Goal: Answer question/provide support: Share knowledge or assist other users

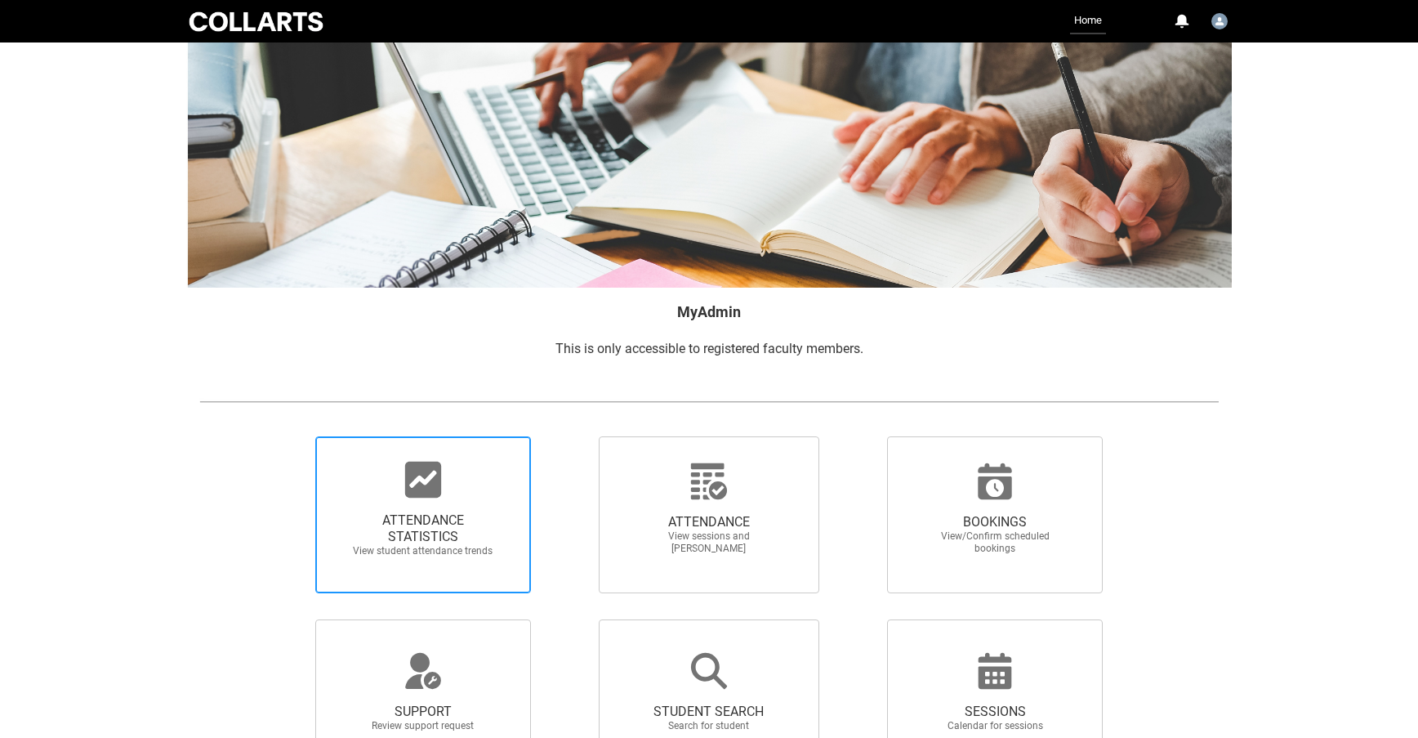
click at [429, 521] on span "ATTENDANCE STATISTICS" at bounding box center [423, 528] width 144 height 33
click at [288, 436] on input "ATTENDANCE STATISTICS View student attendance trends" at bounding box center [288, 435] width 1 height 1
radio input "true"
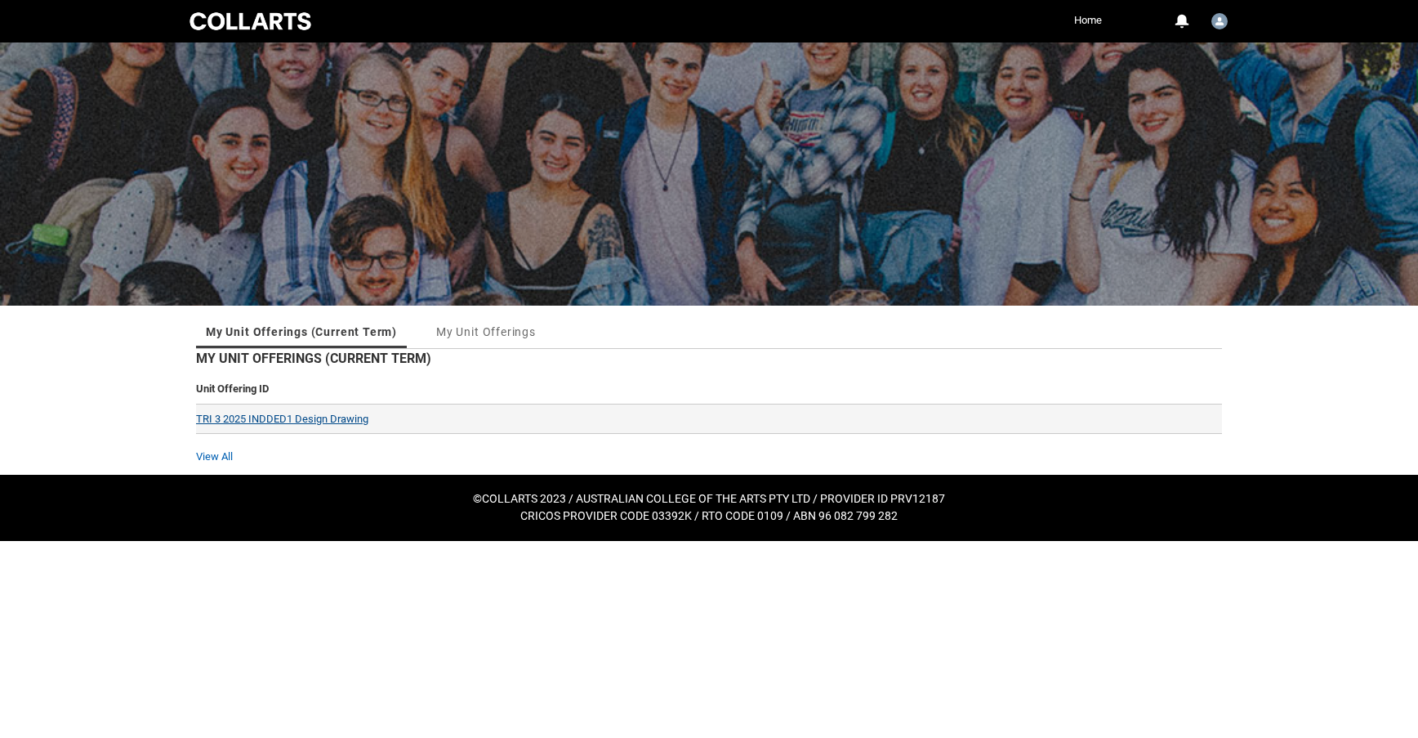
click at [337, 419] on link "TRI 3 2025 INDDED1 Design Drawing" at bounding box center [282, 419] width 172 height 12
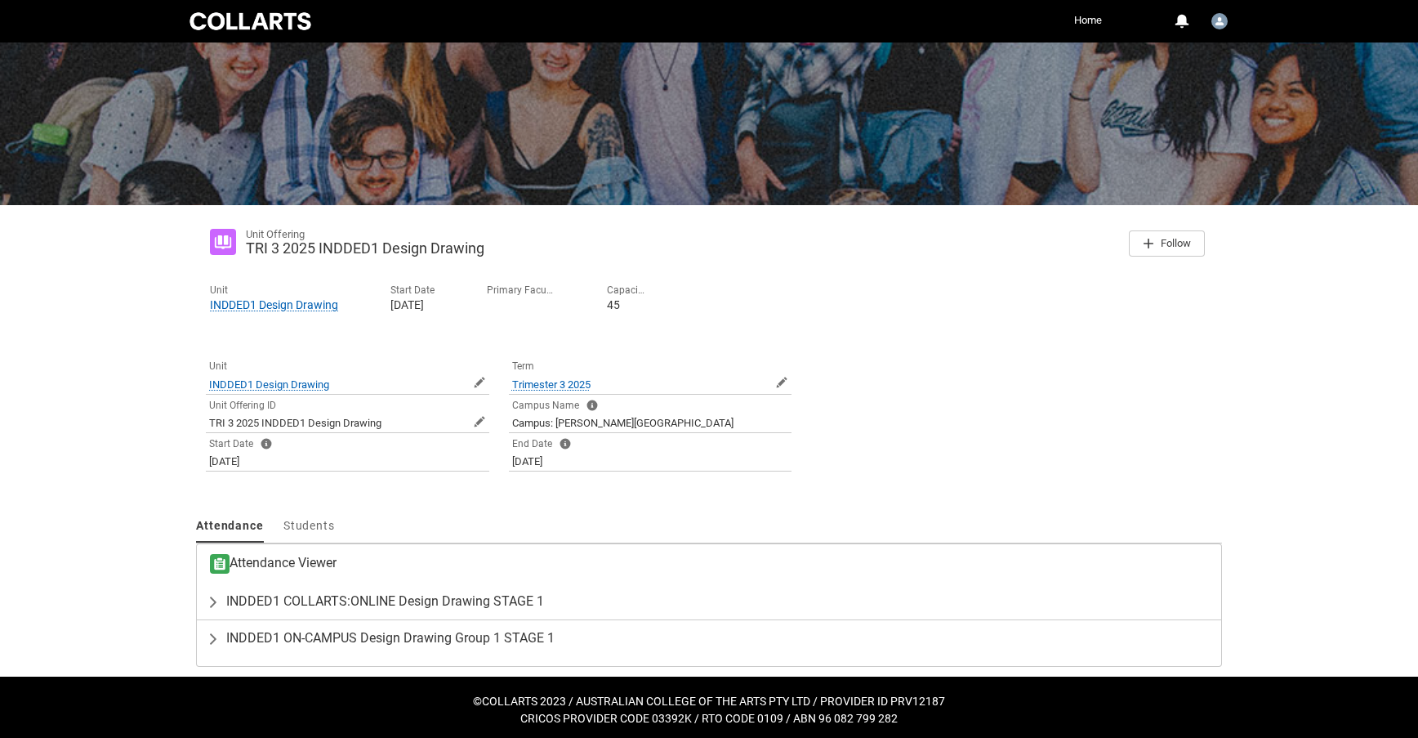
scroll to position [105, 0]
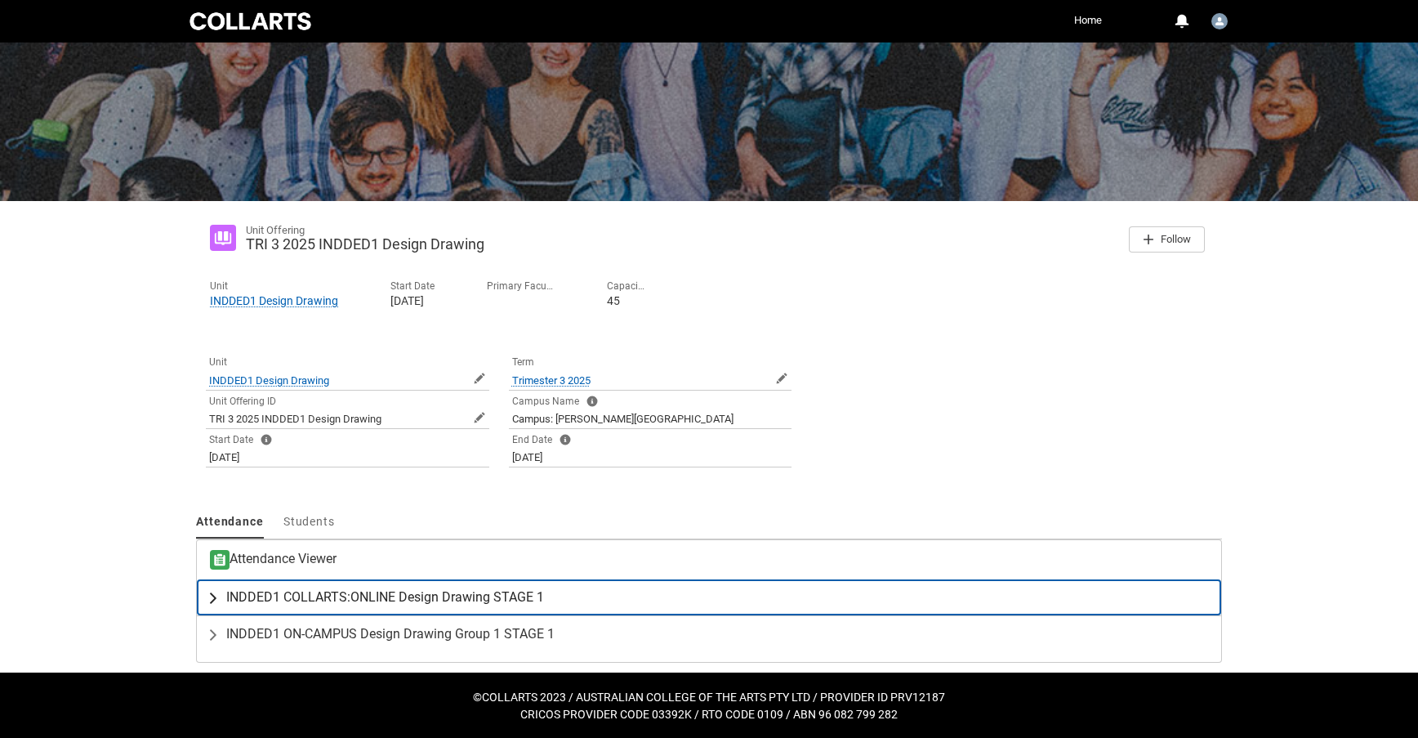
click at [424, 596] on span "INDDED1 COLLARTS:ONLINE Design Drawing STAGE 1" at bounding box center [385, 597] width 318 height 16
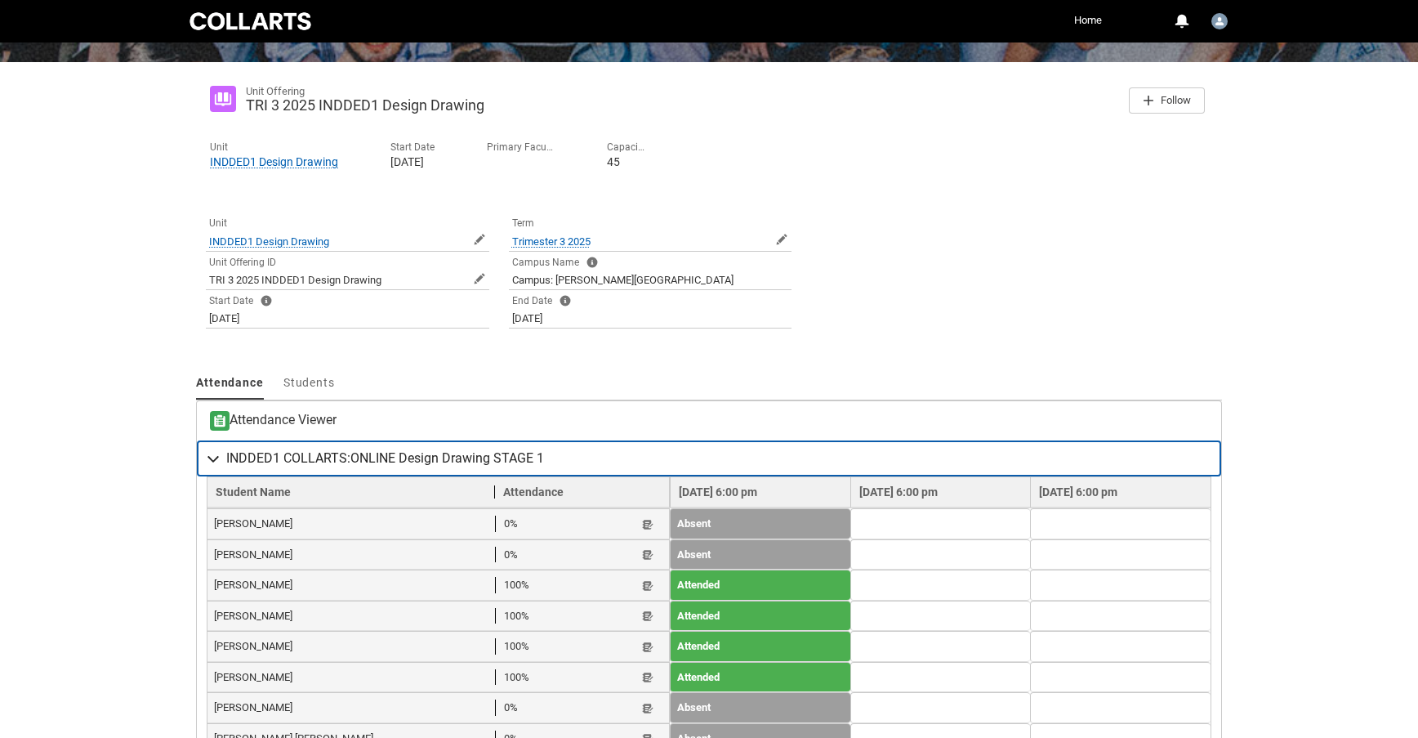
scroll to position [254, 0]
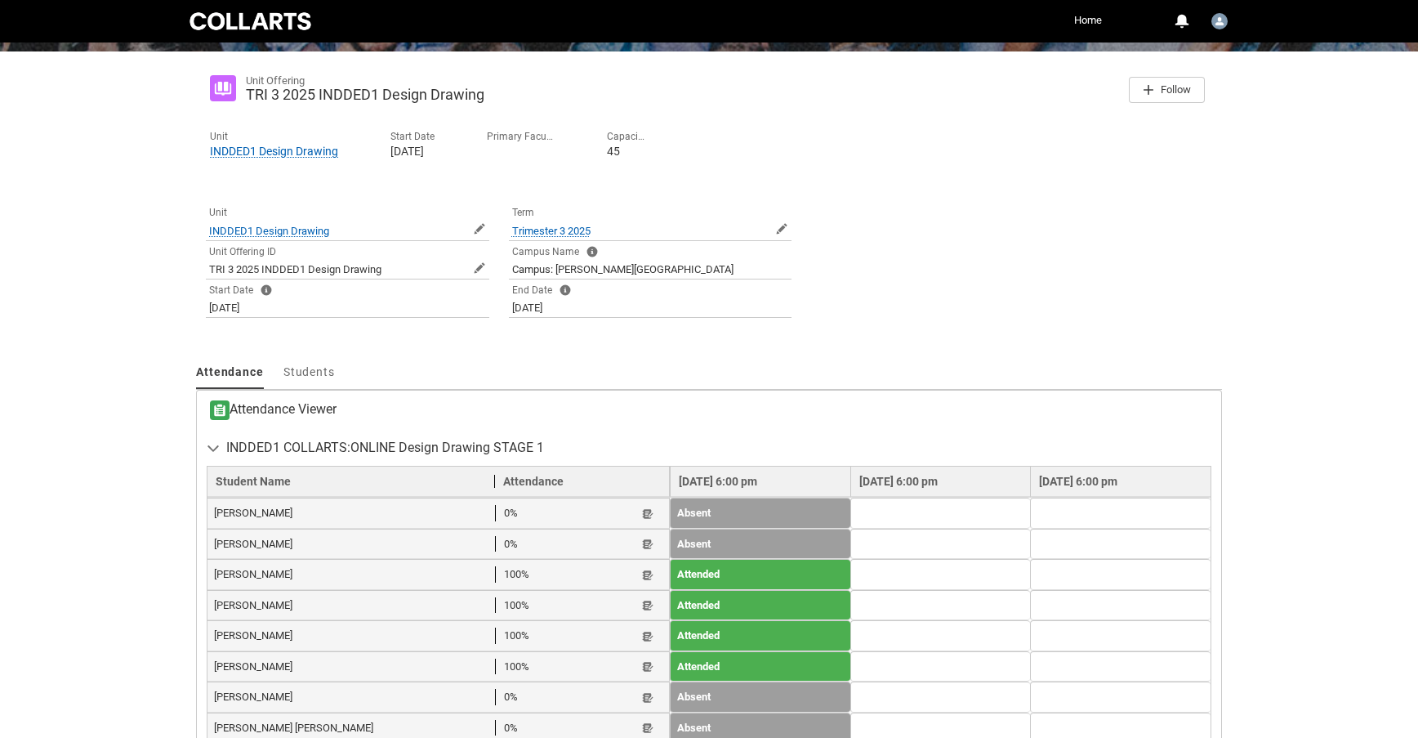
click at [591, 720] on div "[PERSON_NAME] [PERSON_NAME] 0% Student Note" at bounding box center [438, 728] width 448 height 16
click at [642, 722] on lightning-primitive-icon "button" at bounding box center [647, 728] width 11 height 12
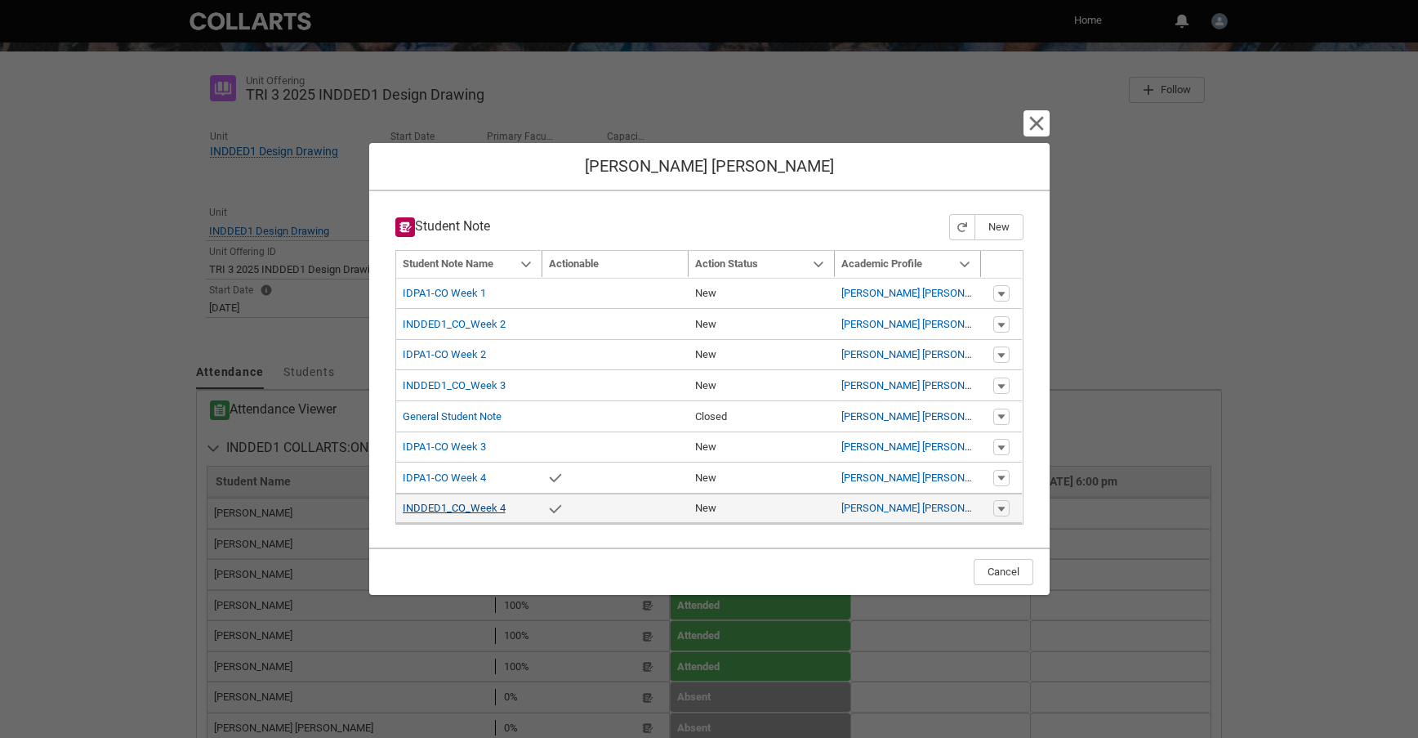
click at [466, 511] on link "INDDED1_CO_Week 4" at bounding box center [454, 508] width 103 height 12
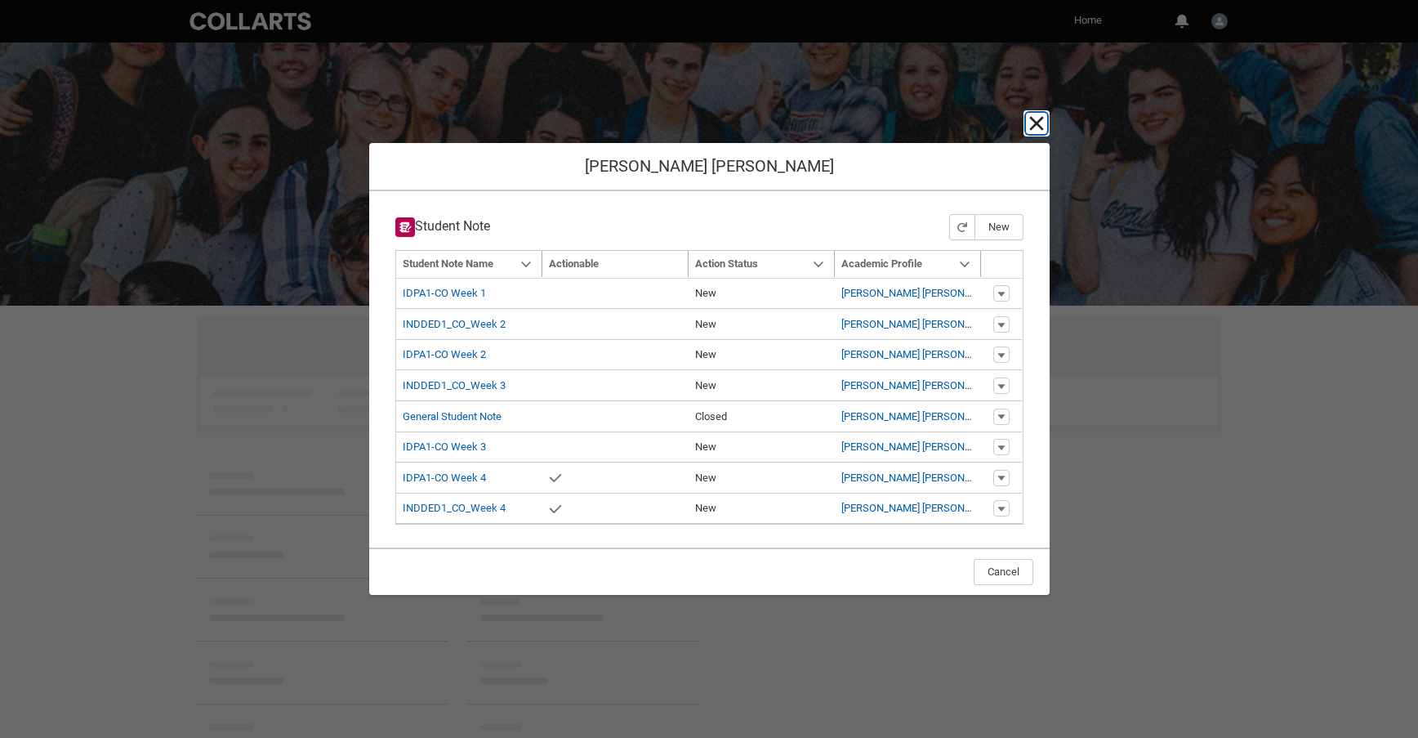
click at [1041, 124] on lightning-primitive-icon "button" at bounding box center [1037, 124] width 20 height 20
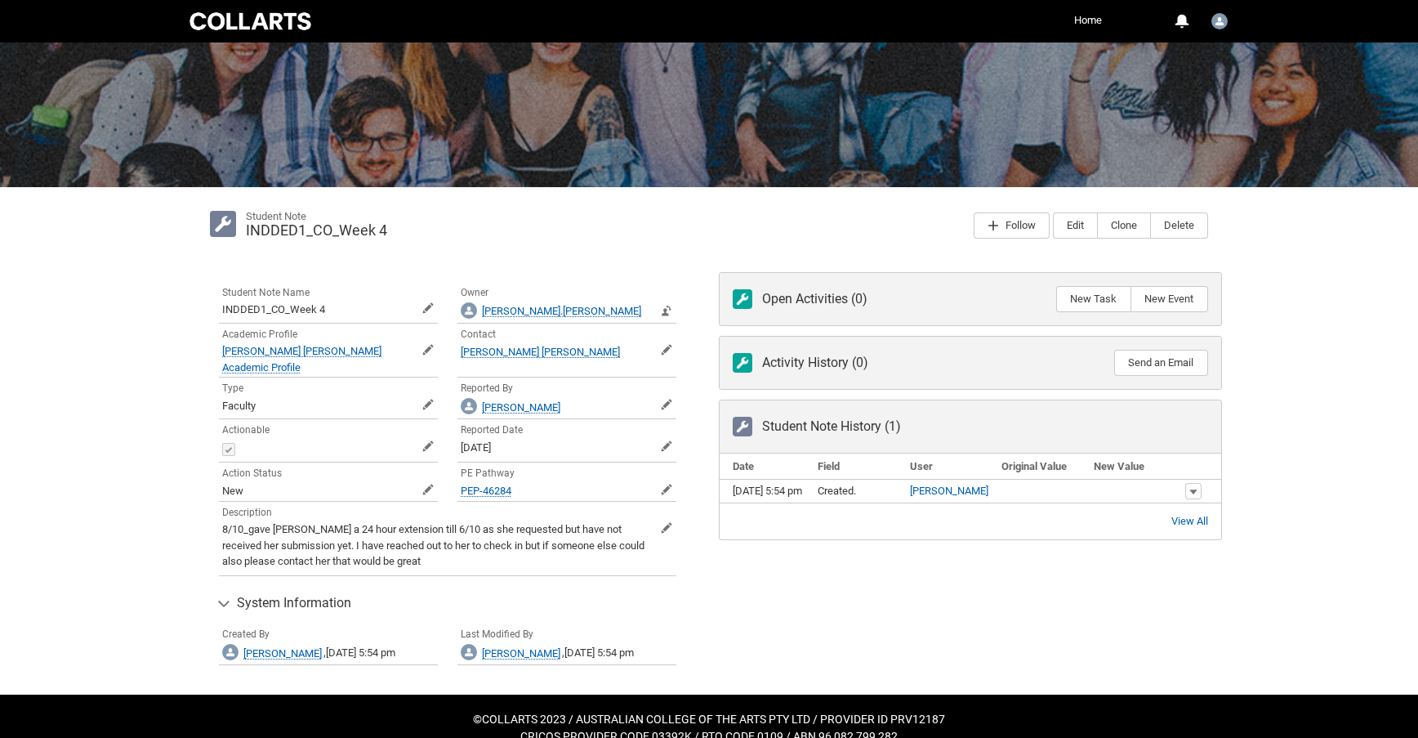
scroll to position [123, 0]
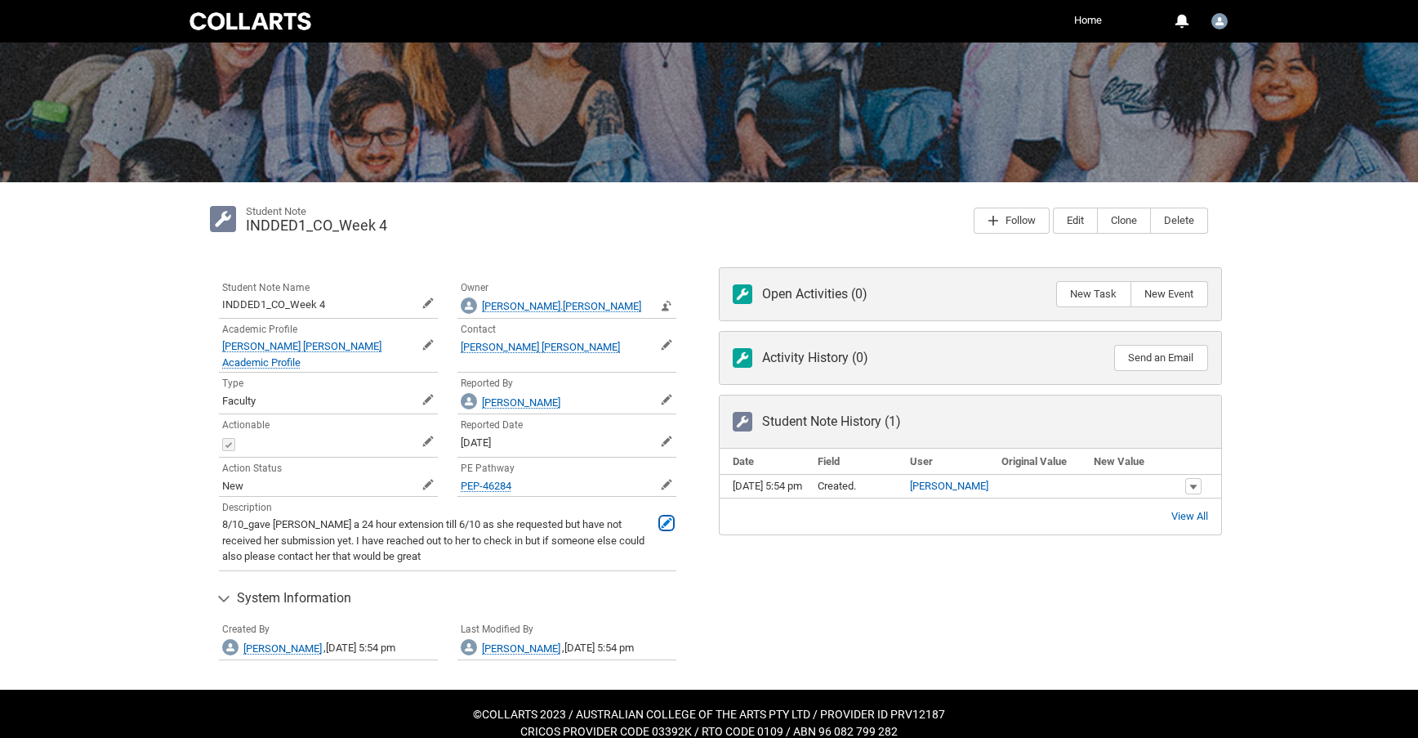
click at [668, 517] on span at bounding box center [666, 522] width 11 height 11
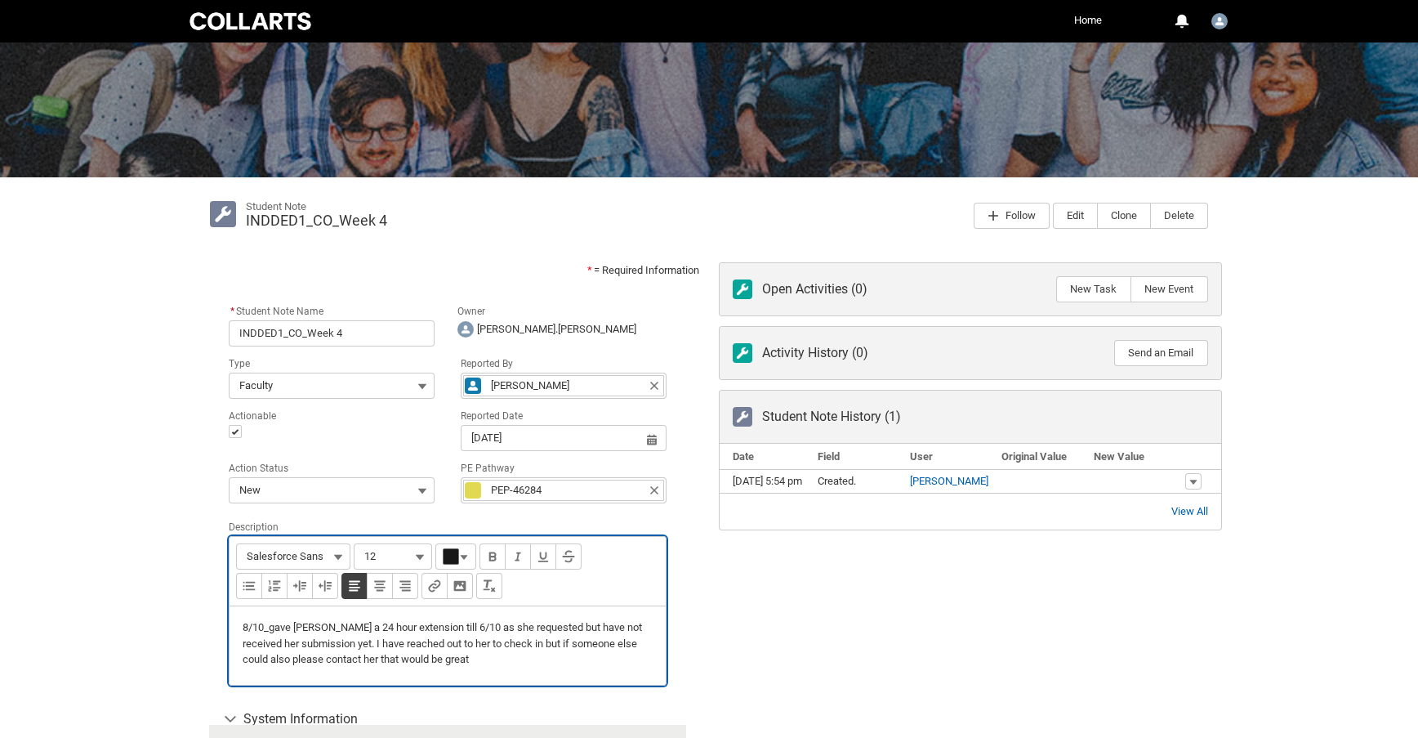
scroll to position [181, 0]
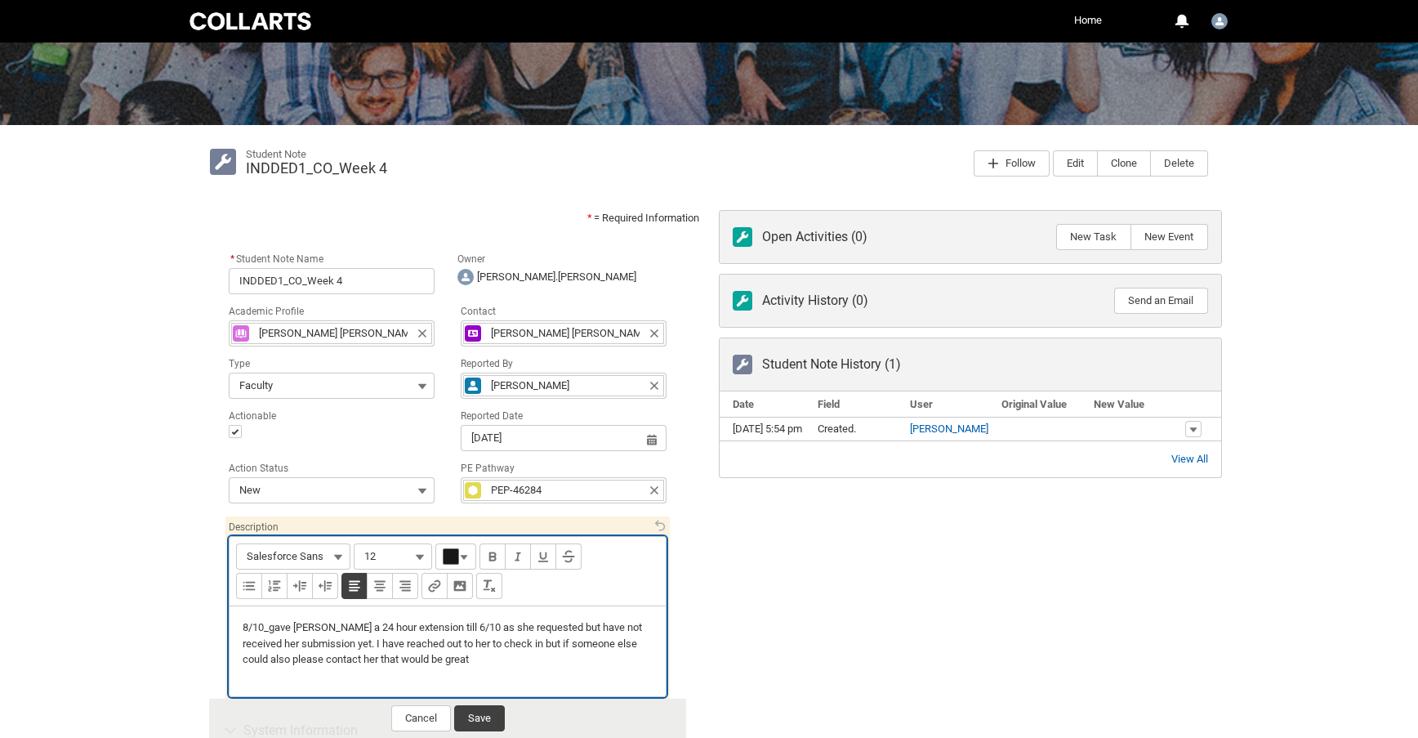
type lightning-input-rich-text "<p>8/10_gave [PERSON_NAME] a 24 hour extension till 6/10 as she requested but h…"
click at [477, 719] on button "Save" at bounding box center [479, 718] width 51 height 26
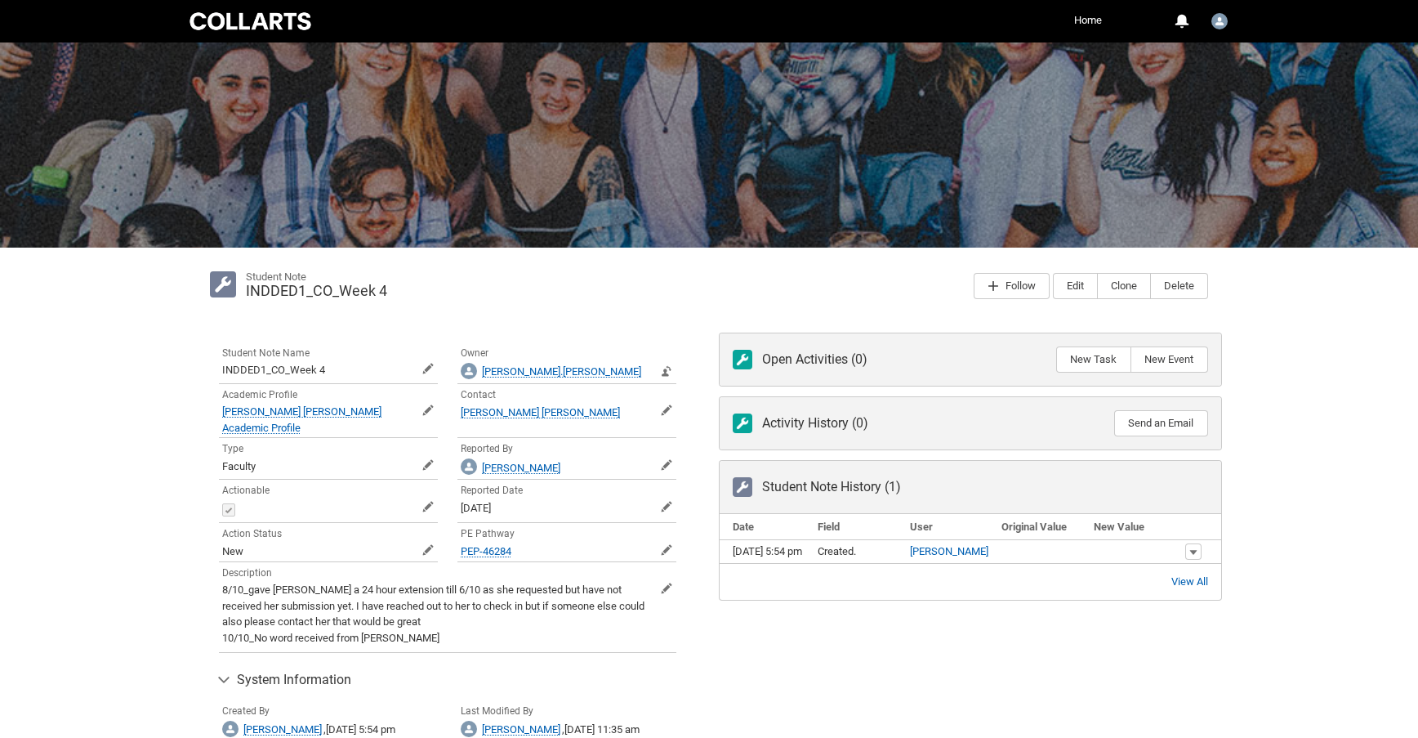
scroll to position [0, 0]
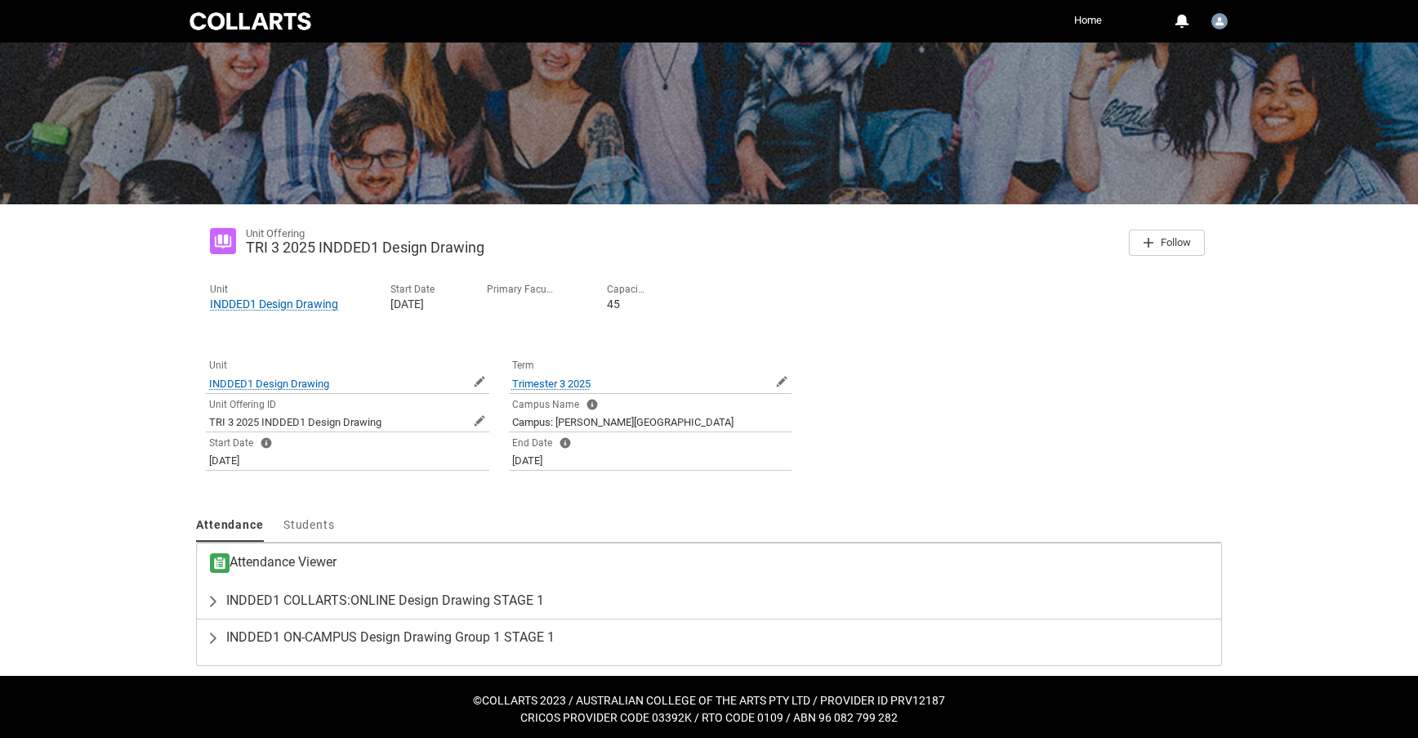
scroll to position [104, 0]
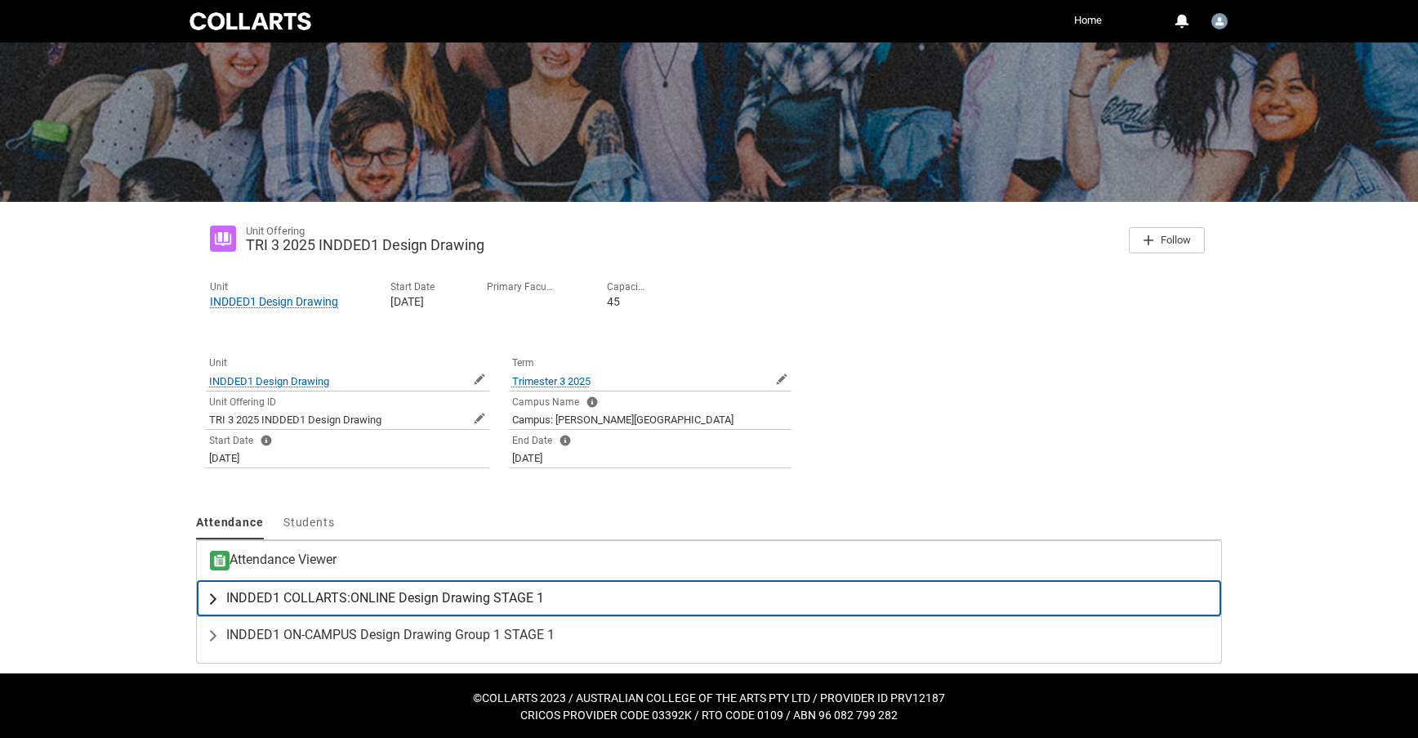
click at [453, 593] on span "INDDED1 COLLARTS:ONLINE Design Drawing STAGE 1" at bounding box center [385, 598] width 318 height 16
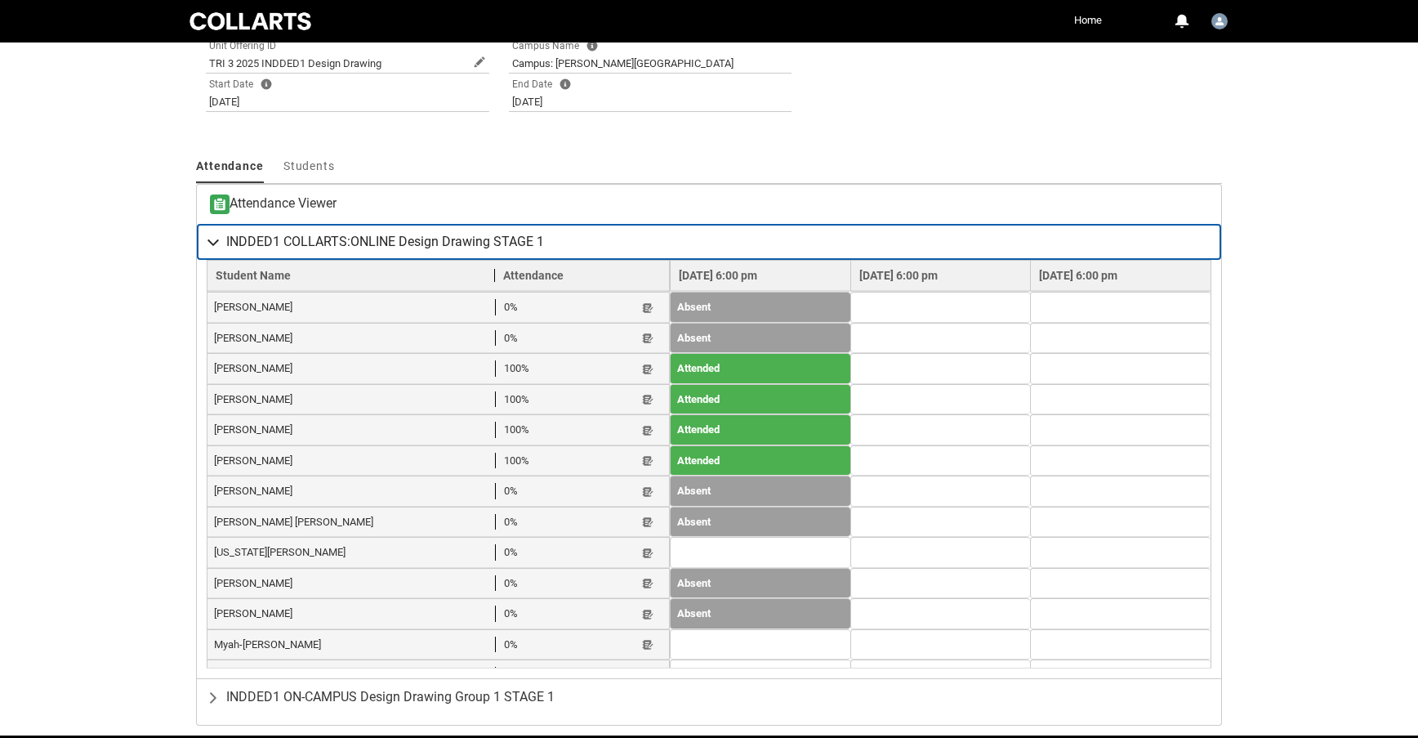
scroll to position [489, 0]
